Goal: Task Accomplishment & Management: Use online tool/utility

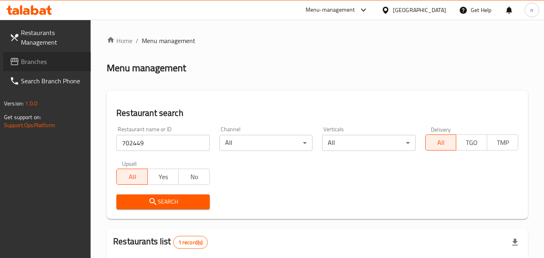
scroll to position [101, 0]
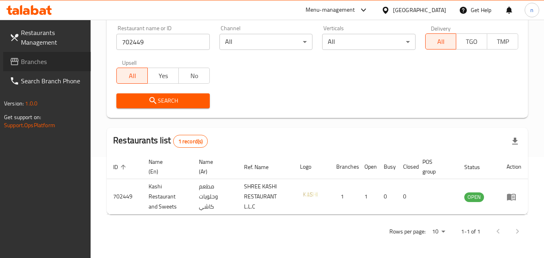
click at [37, 63] on span "Branches" at bounding box center [53, 62] width 64 height 10
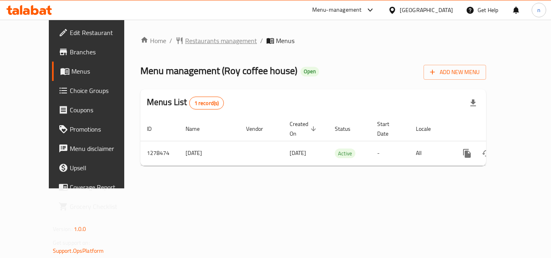
click at [198, 39] on span "Restaurants management" at bounding box center [221, 41] width 72 height 10
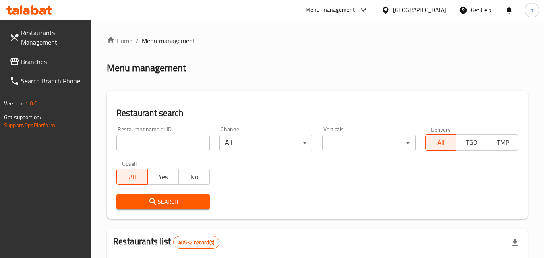
click at [162, 137] on input "search" at bounding box center [162, 143] width 93 height 16
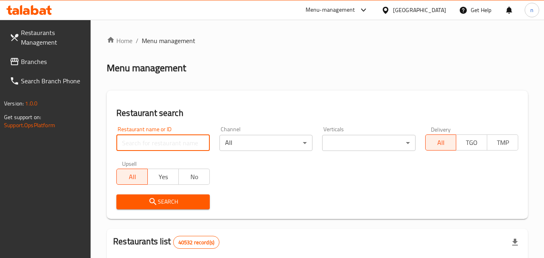
paste input "692938"
type input "692938"
click button "Search" at bounding box center [162, 202] width 93 height 15
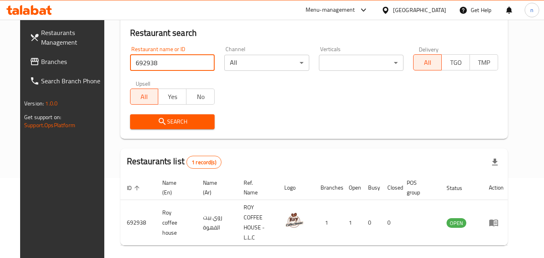
scroll to position [81, 0]
click at [41, 63] on span "Branches" at bounding box center [73, 62] width 64 height 10
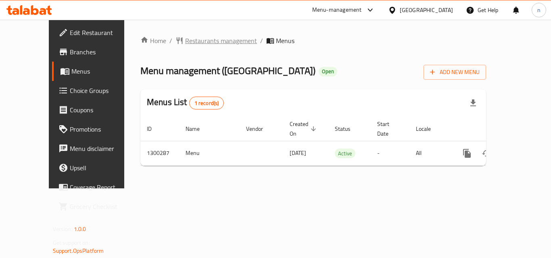
click at [189, 45] on span "Restaurants management" at bounding box center [221, 41] width 72 height 10
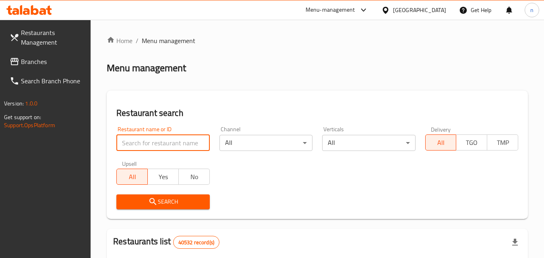
click at [164, 137] on input "search" at bounding box center [162, 143] width 93 height 16
paste input "701719"
type input "701719"
click button "Search" at bounding box center [162, 202] width 93 height 15
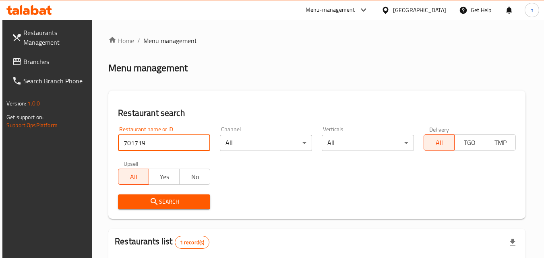
click button "Search" at bounding box center [164, 202] width 92 height 15
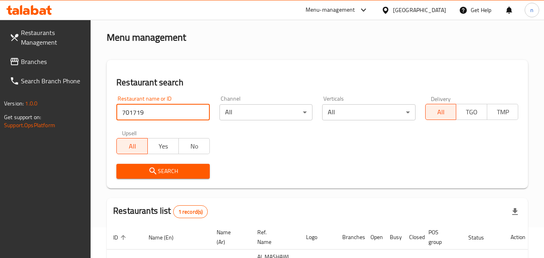
scroll to position [81, 0]
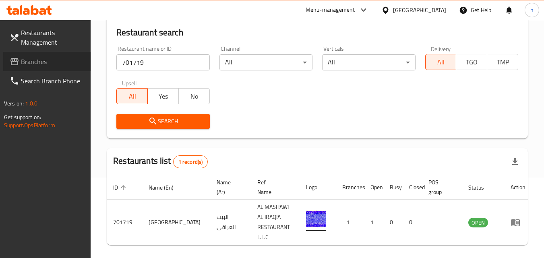
click at [46, 60] on span "Branches" at bounding box center [53, 62] width 64 height 10
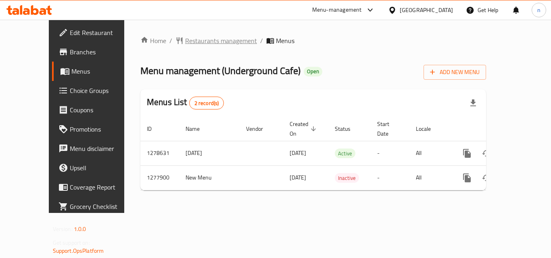
click at [189, 42] on span "Restaurants management" at bounding box center [221, 41] width 72 height 10
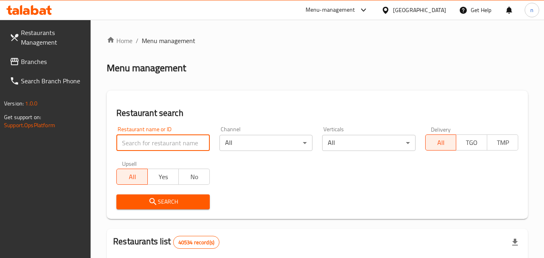
click at [156, 136] on input "search" at bounding box center [162, 143] width 93 height 16
paste input "692417"
type input "692417"
click button "Search" at bounding box center [162, 202] width 93 height 15
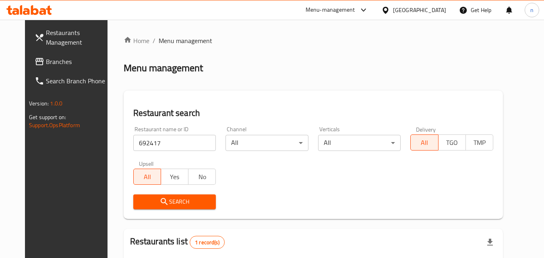
click at [409, 9] on div "[GEOGRAPHIC_DATA]" at bounding box center [419, 10] width 53 height 9
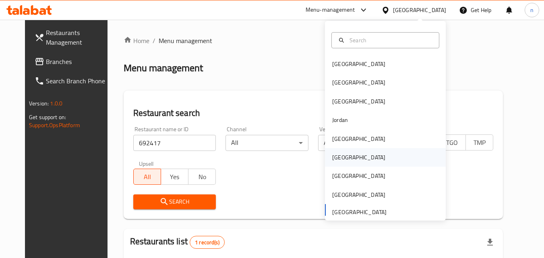
click at [334, 157] on div "Oman" at bounding box center [358, 157] width 53 height 9
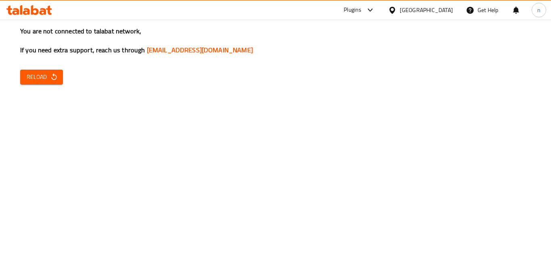
click at [46, 79] on span "Reload" at bounding box center [42, 77] width 30 height 10
